Goal: Task Accomplishment & Management: Complete application form

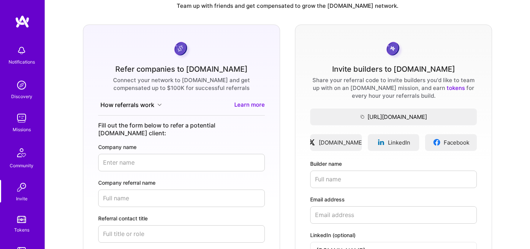
scroll to position [65, 0]
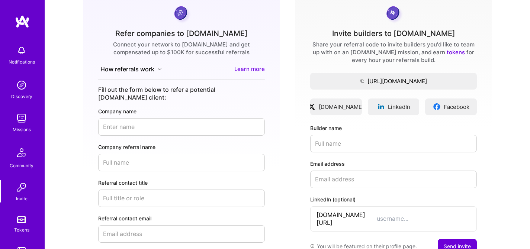
click at [351, 178] on input "Email address" at bounding box center [393, 179] width 167 height 17
paste input "[EMAIL_ADDRESS][DOMAIN_NAME]"
type input "[EMAIL_ADDRESS][DOMAIN_NAME]"
click at [377, 218] on input "LinkedIn (optional)" at bounding box center [424, 219] width 94 height 8
click at [398, 80] on span "Copy the URL to the clipboard" at bounding box center [393, 81] width 167 height 8
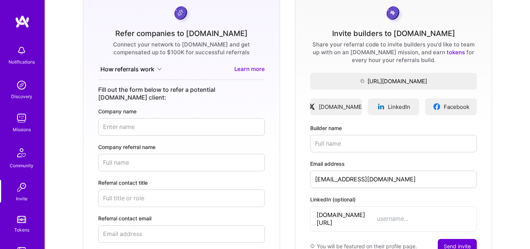
click at [377, 215] on input "LinkedIn (optional)" at bounding box center [424, 219] width 94 height 8
paste input "malith-ranaweera"
type input "malith-ranaweera"
click at [334, 144] on input "Builder name" at bounding box center [393, 143] width 167 height 17
drag, startPoint x: 417, startPoint y: 216, endPoint x: 362, endPoint y: 217, distance: 54.7
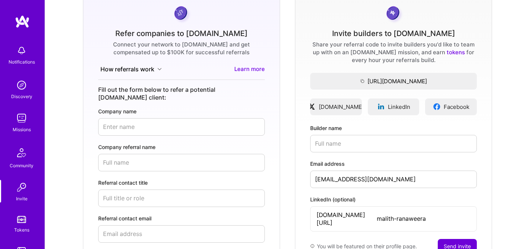
click at [377, 217] on input "malith-ranaweera" at bounding box center [424, 219] width 94 height 8
click at [327, 144] on input "Builder name" at bounding box center [393, 143] width 167 height 17
paste input "malith-ranaweera"
drag, startPoint x: 320, startPoint y: 144, endPoint x: 313, endPoint y: 144, distance: 7.4
click at [313, 144] on input "malith-ranaweera" at bounding box center [393, 143] width 167 height 17
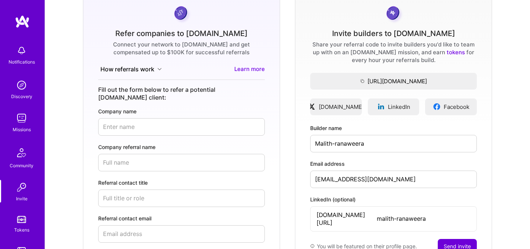
click at [337, 143] on input "Malith-ranaweera" at bounding box center [393, 143] width 167 height 17
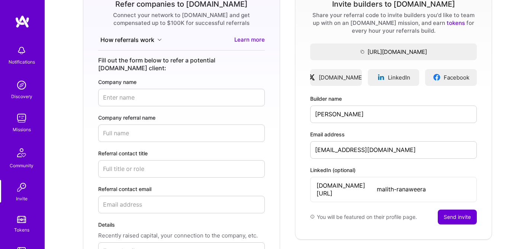
scroll to position [125, 0]
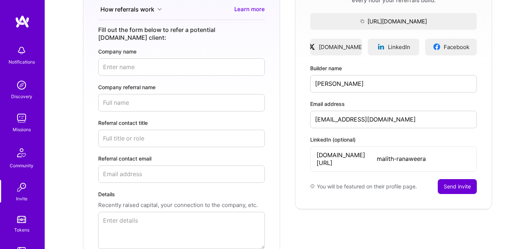
type input "[PERSON_NAME]"
click at [403, 197] on div "Invite builders to [DOMAIN_NAME] Share your referral code to invite builders yo…" at bounding box center [393, 69] width 197 height 281
click at [449, 179] on button "Send invite" at bounding box center [457, 186] width 39 height 15
type input "[EMAIL_ADDRESS][DOMAIN_NAME]"
click at [502, 136] on div "Refer companies to [DOMAIN_NAME] Connect your network to [DOMAIN_NAME] and get …" at bounding box center [287, 109] width 473 height 360
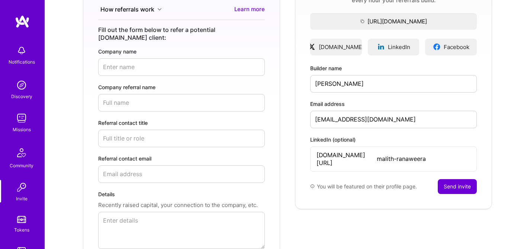
click at [457, 181] on button "Send invite" at bounding box center [457, 186] width 39 height 15
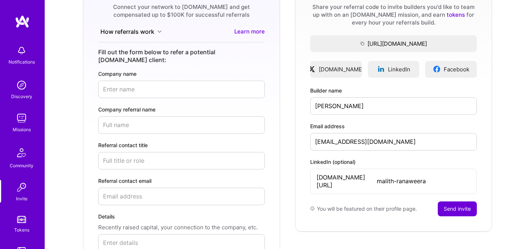
scroll to position [110, 0]
